Goal: Task Accomplishment & Management: Manage account settings

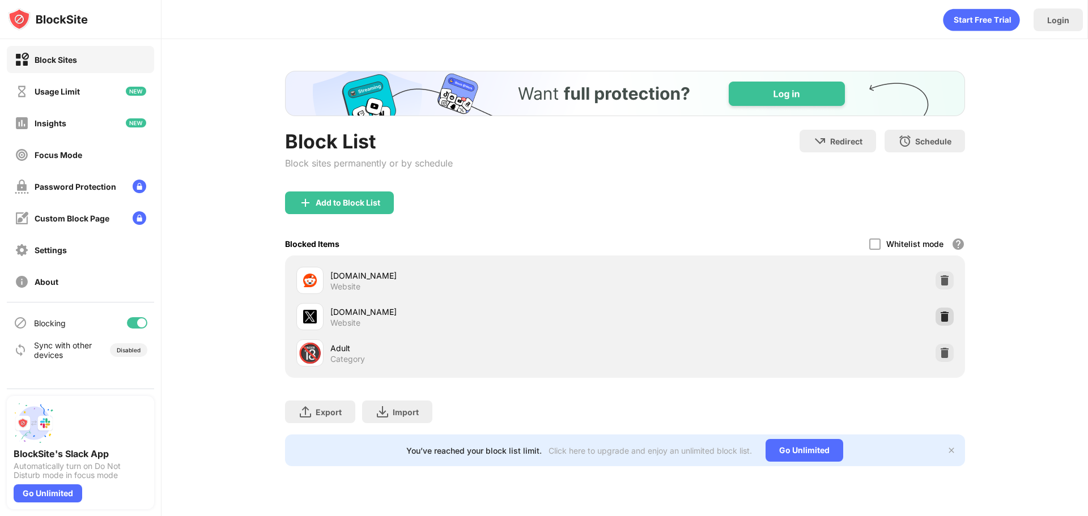
click at [944, 315] on img at bounding box center [944, 316] width 11 height 11
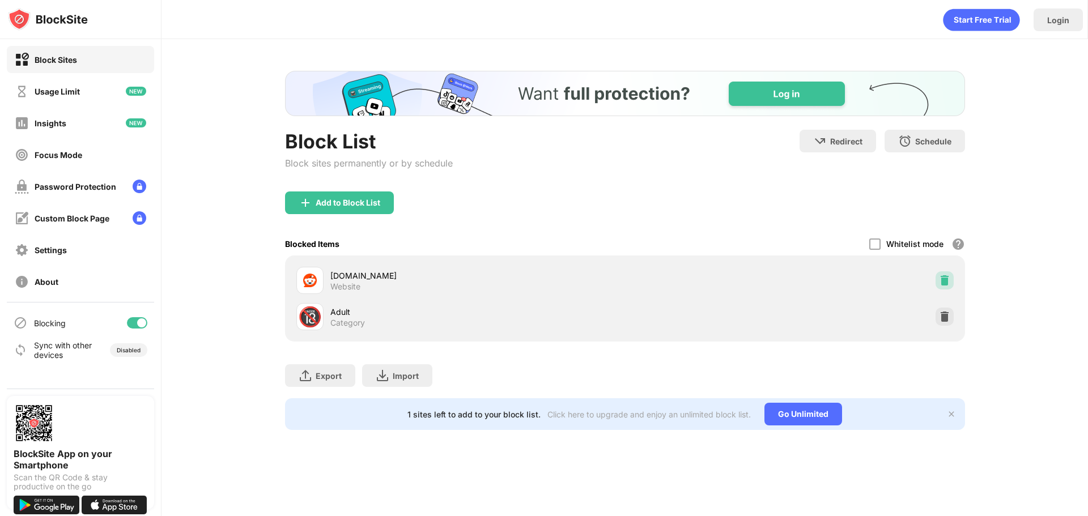
click at [944, 278] on img at bounding box center [944, 280] width 11 height 11
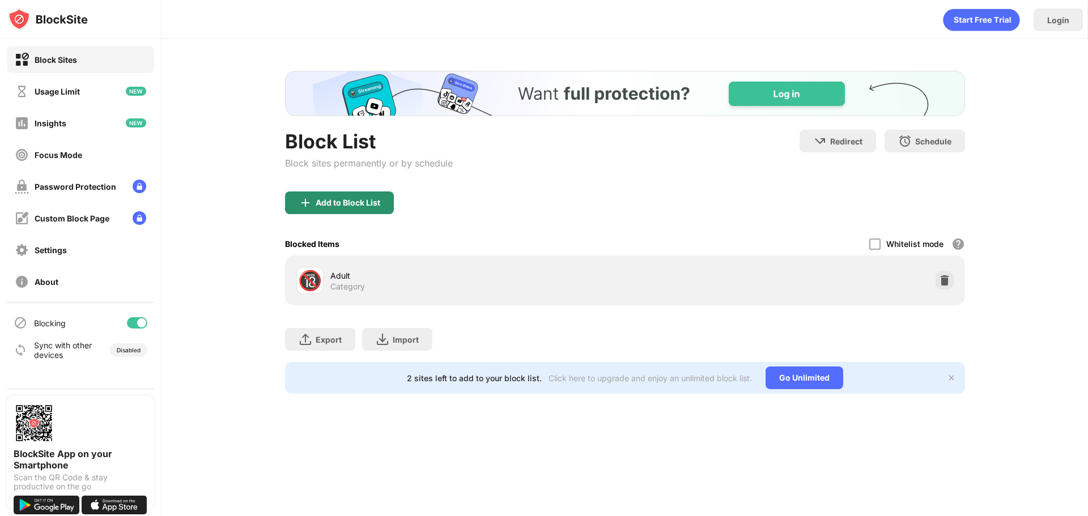
click at [343, 198] on div "Add to Block List" at bounding box center [348, 202] width 65 height 9
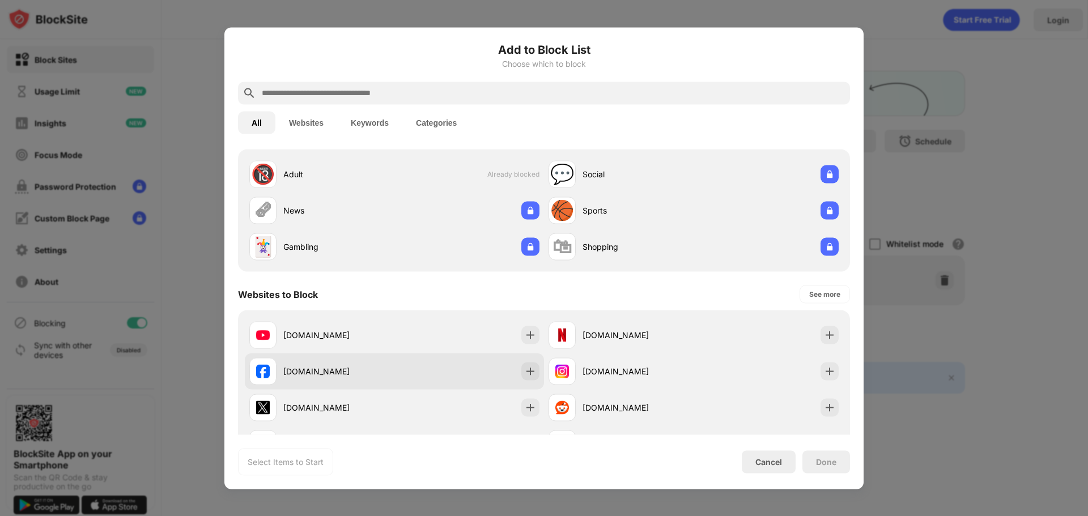
scroll to position [57, 0]
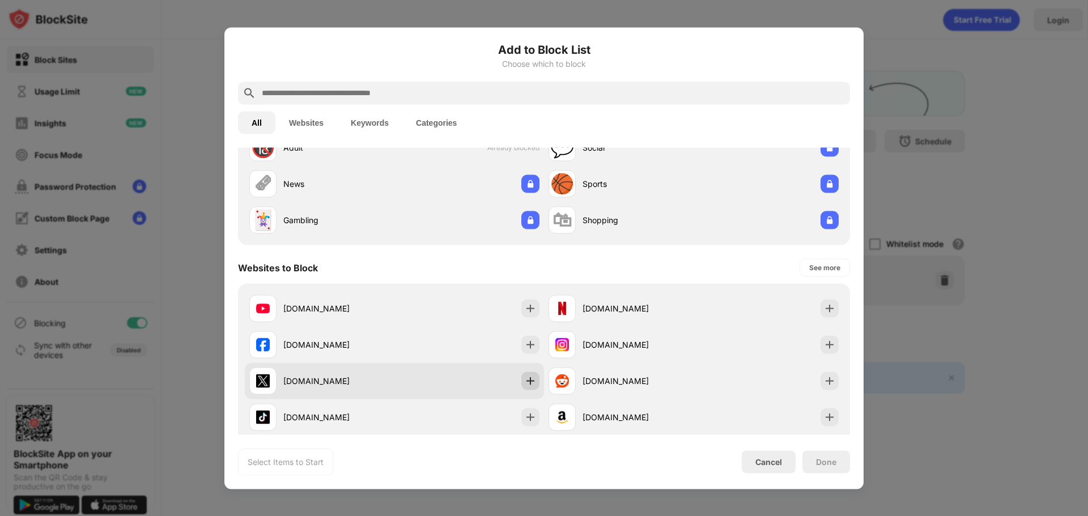
click at [529, 377] on img at bounding box center [530, 380] width 11 height 11
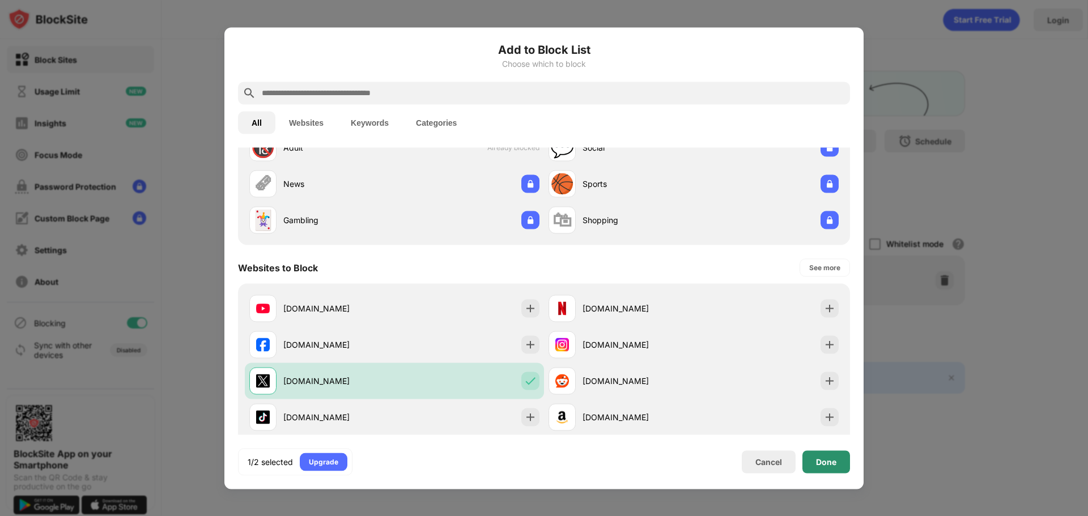
click at [818, 463] on div "Done" at bounding box center [826, 461] width 20 height 9
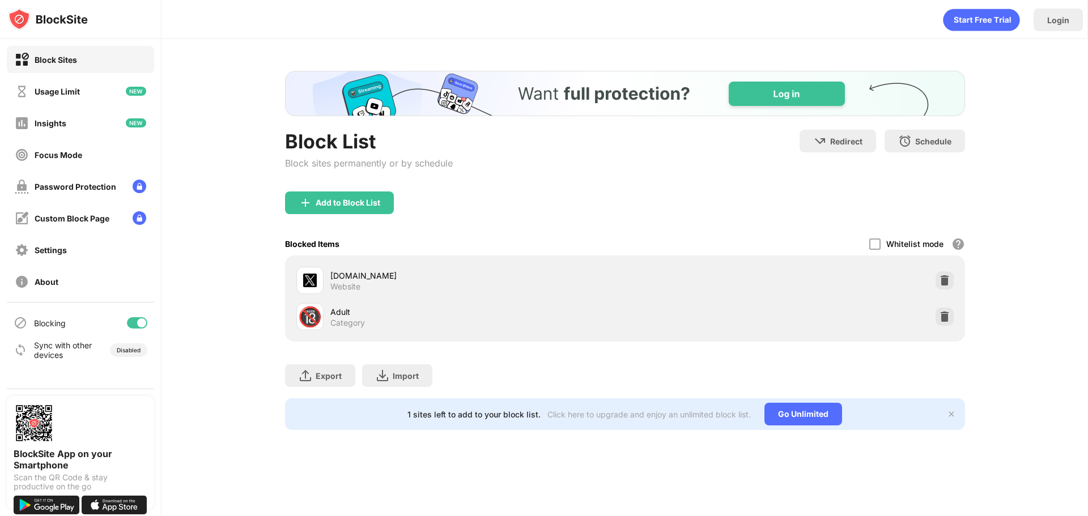
click at [996, 287] on div "Block List Block sites permanently or by schedule Redirect Choose a site to be …" at bounding box center [625, 250] width 927 height 423
click at [614, 23] on div "Login" at bounding box center [625, 17] width 926 height 34
click at [330, 205] on div "Add to Block List" at bounding box center [348, 202] width 65 height 9
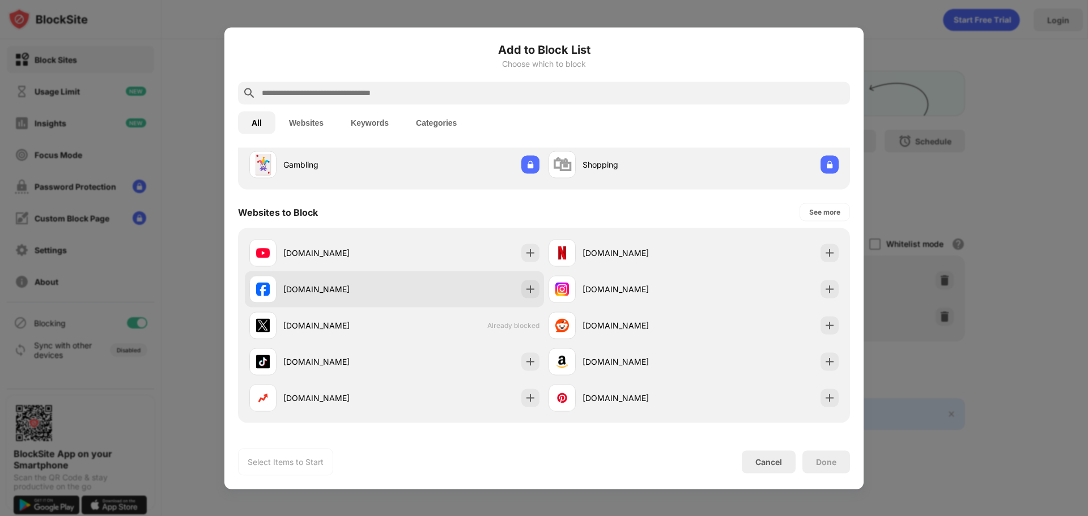
scroll to position [113, 0]
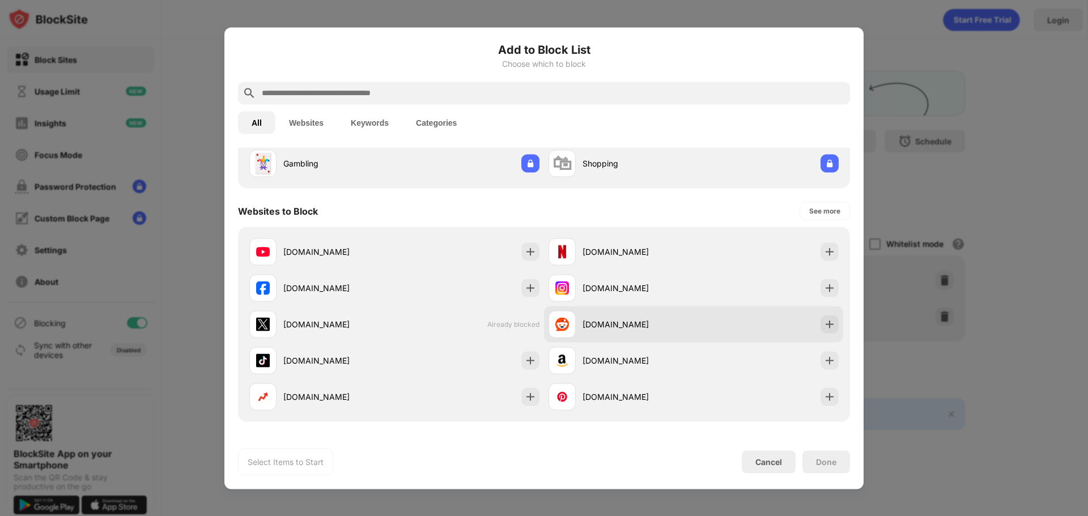
click at [824, 325] on img at bounding box center [829, 324] width 11 height 11
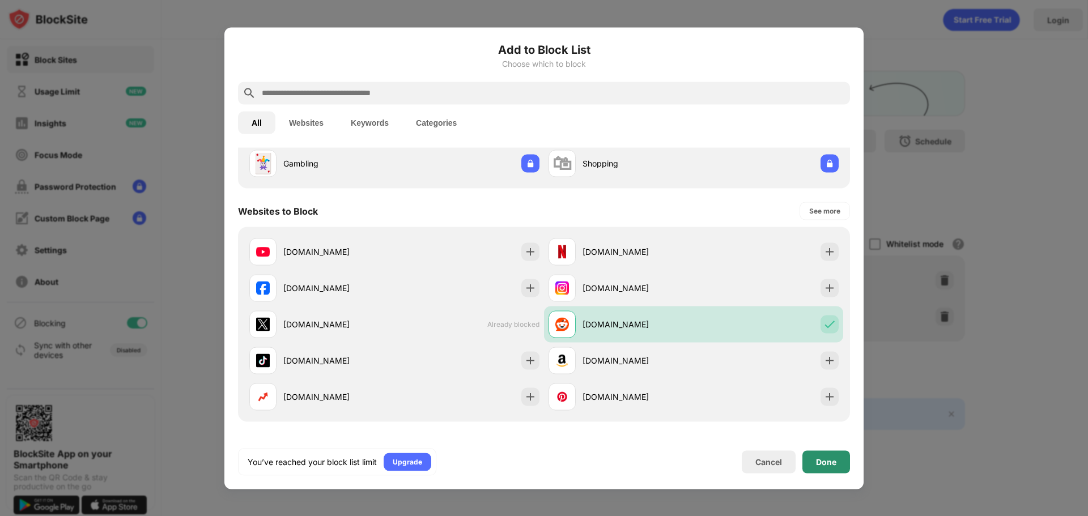
click at [820, 463] on div "Done" at bounding box center [826, 461] width 20 height 9
